Goal: Navigation & Orientation: Find specific page/section

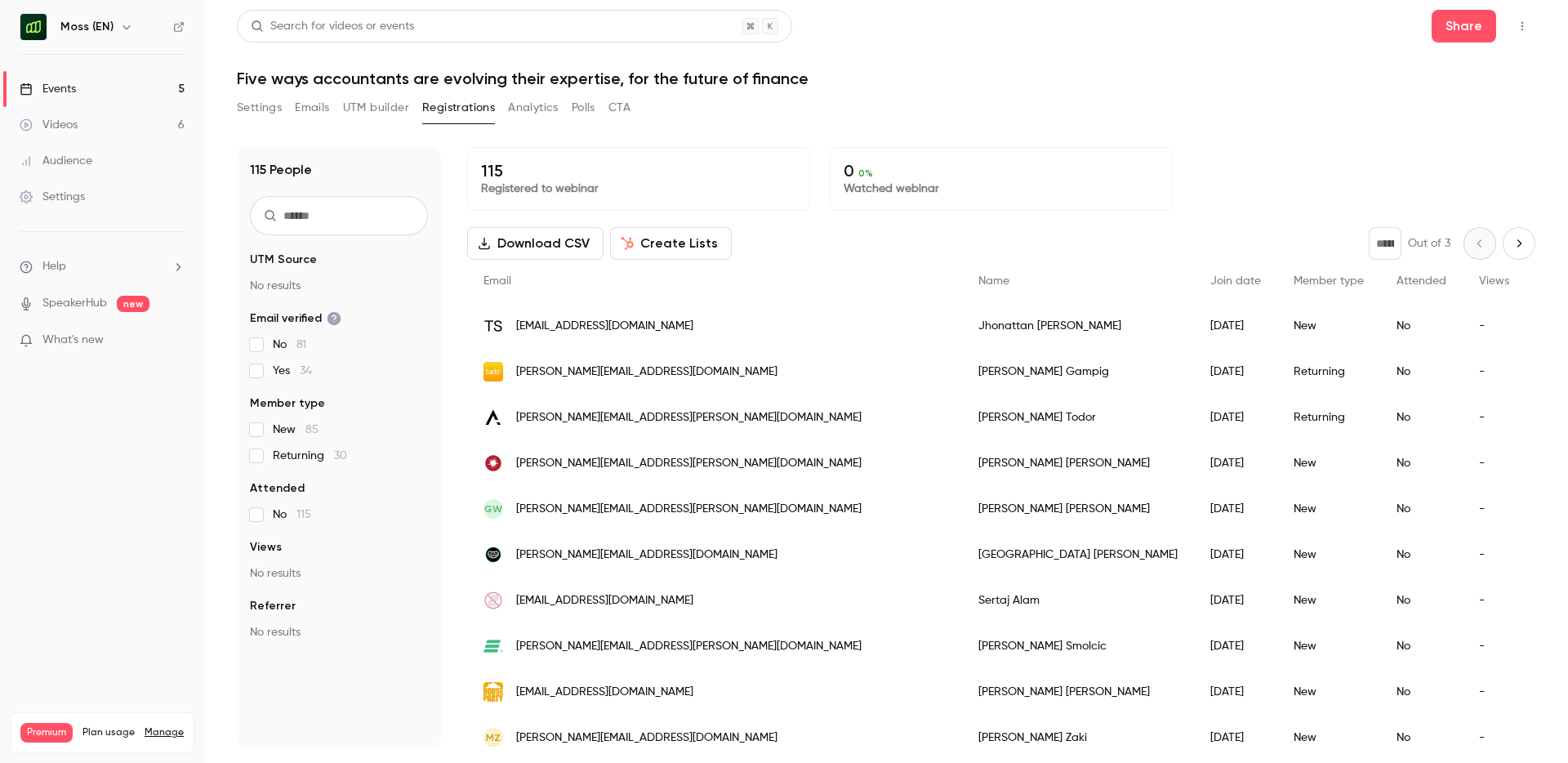
click at [120, 31] on icon "button" at bounding box center [127, 27] width 13 height 13
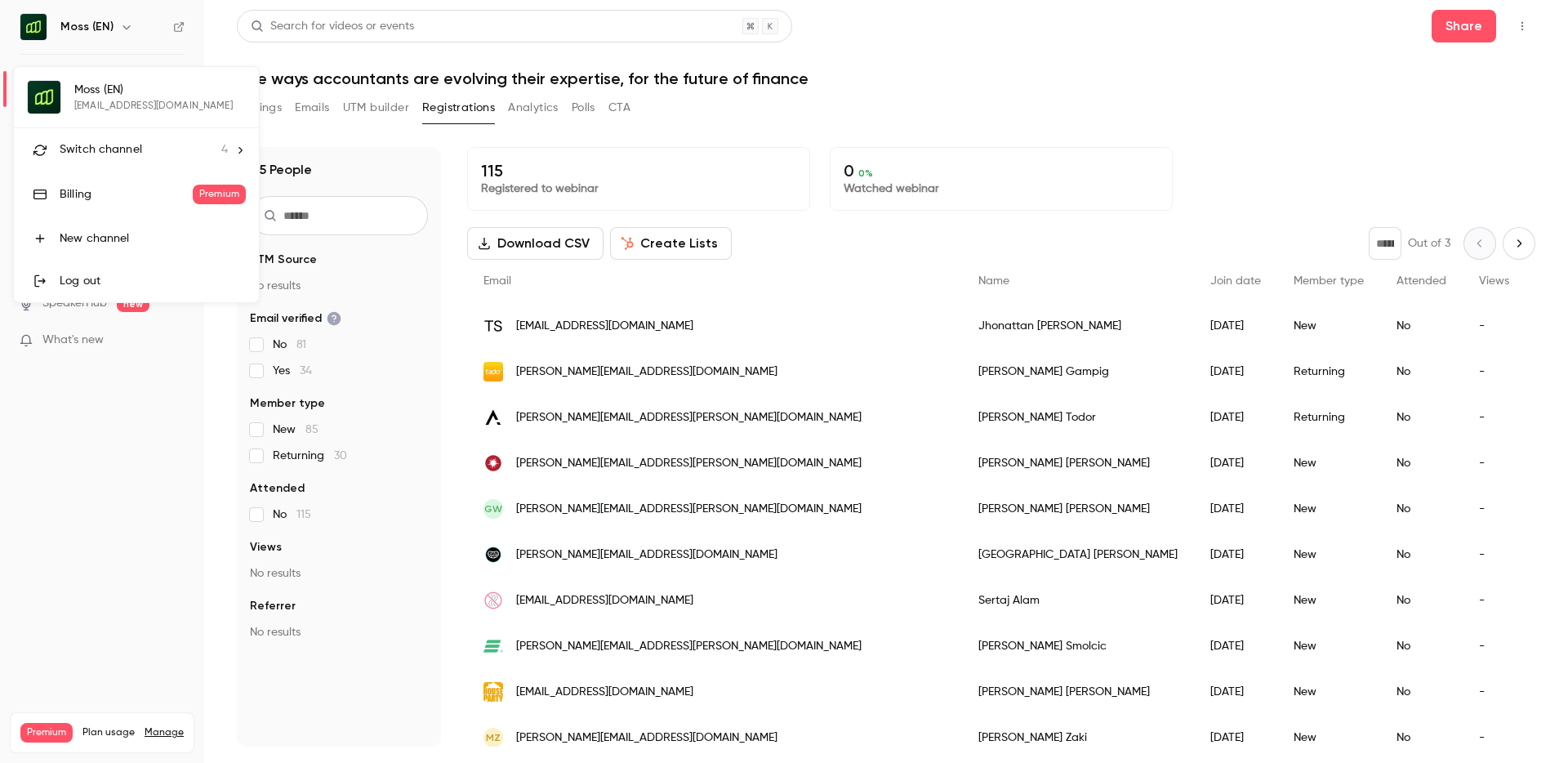
click at [128, 133] on li "Switch channel 4" at bounding box center [136, 149] width 245 height 43
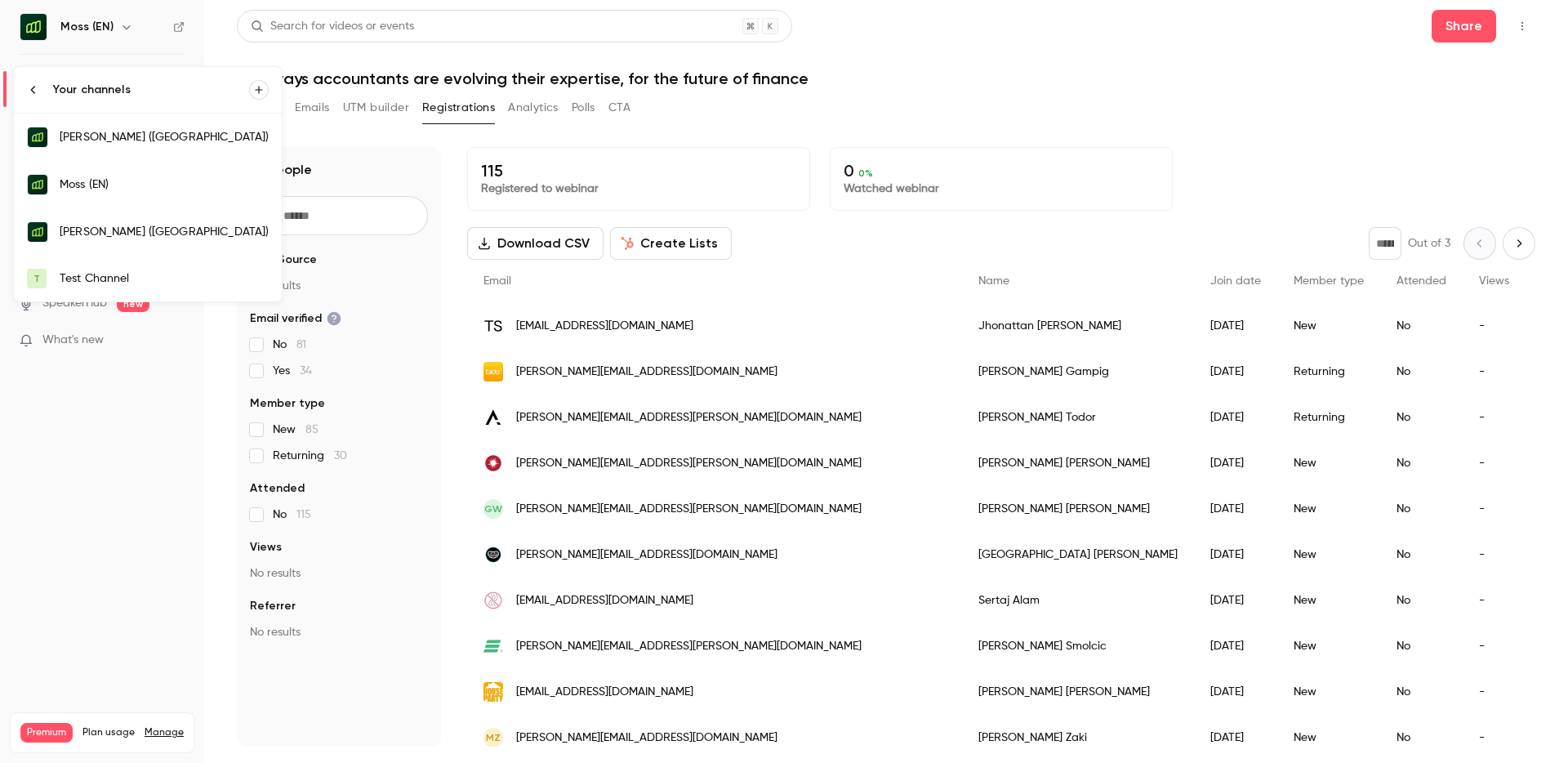
click at [118, 187] on div "Moss (EN)" at bounding box center [164, 185] width 209 height 17
